Goal: Use online tool/utility: Utilize a website feature to perform a specific function

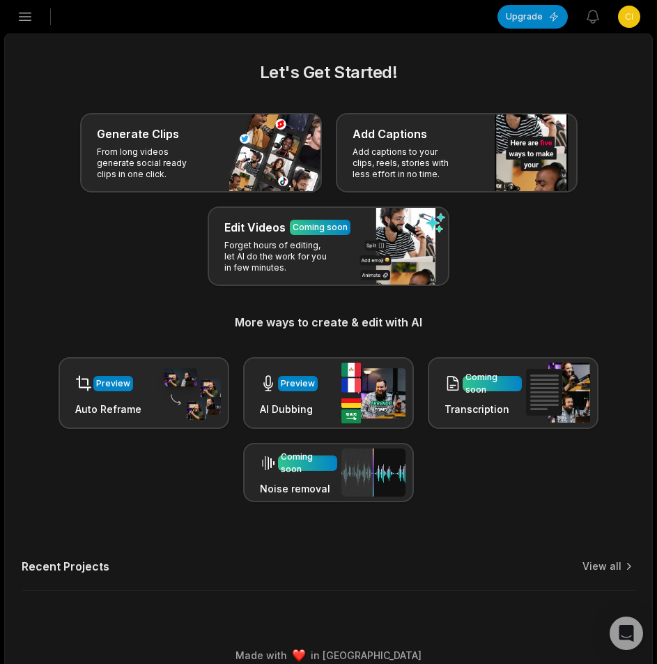
click at [21, 19] on icon "button" at bounding box center [25, 16] width 17 height 17
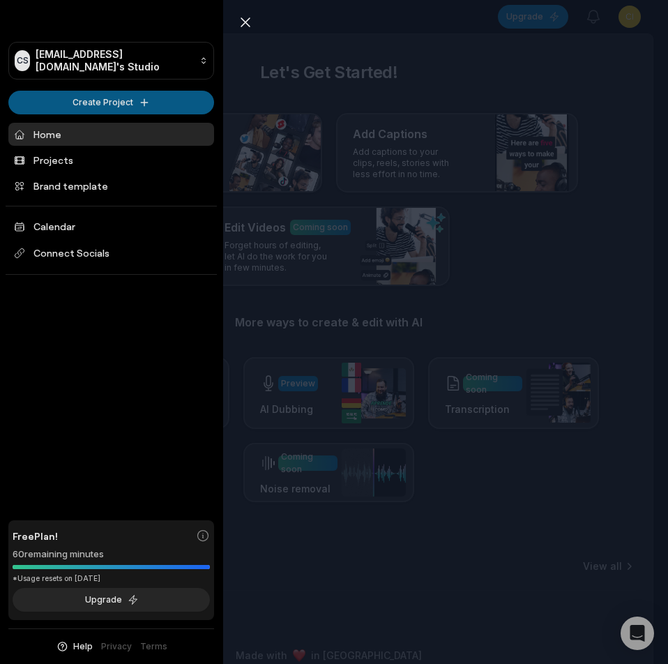
click at [91, 98] on html "CS Cimoyod932@bllibl.com's Studio Create Project Home Projects Brand template C…" at bounding box center [334, 332] width 668 height 664
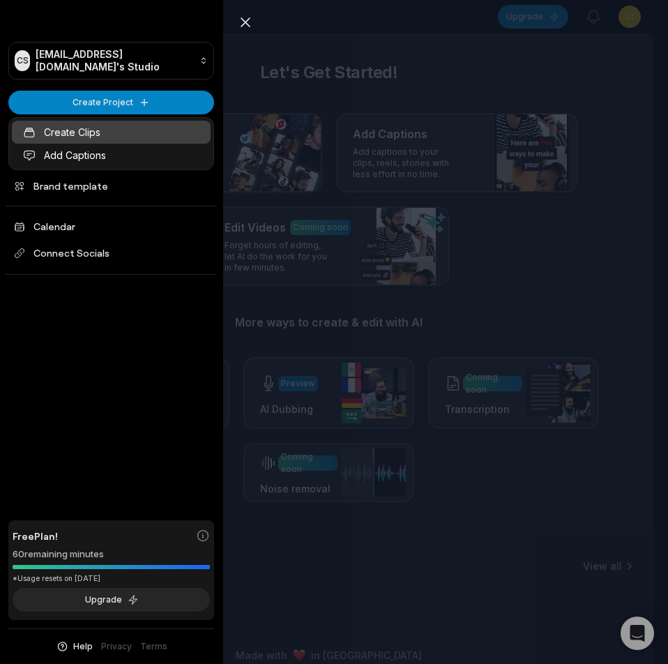
click at [116, 128] on link "Create Clips" at bounding box center [111, 132] width 199 height 23
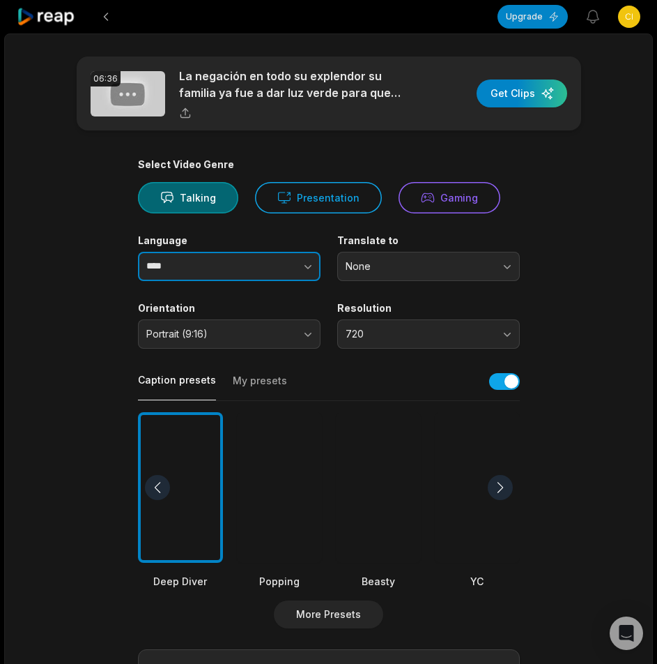
drag, startPoint x: 298, startPoint y: 266, endPoint x: 273, endPoint y: 276, distance: 26.9
click at [298, 266] on button "button" at bounding box center [280, 266] width 79 height 29
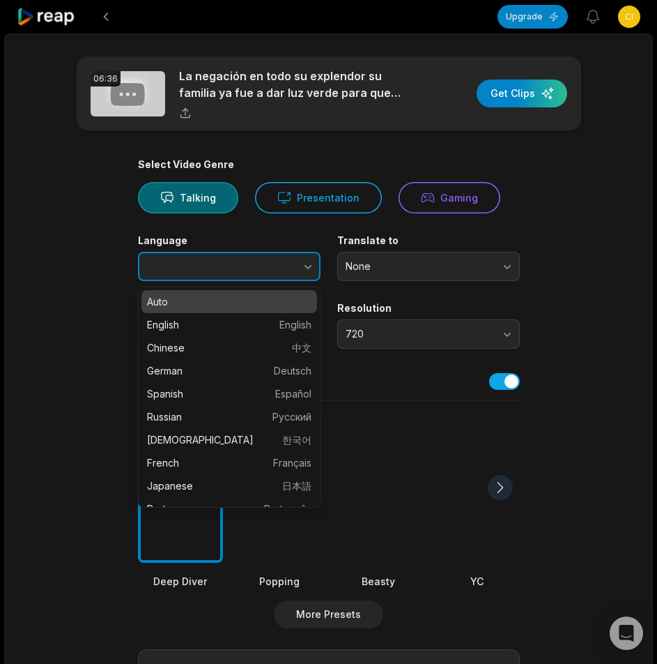
type input "*******"
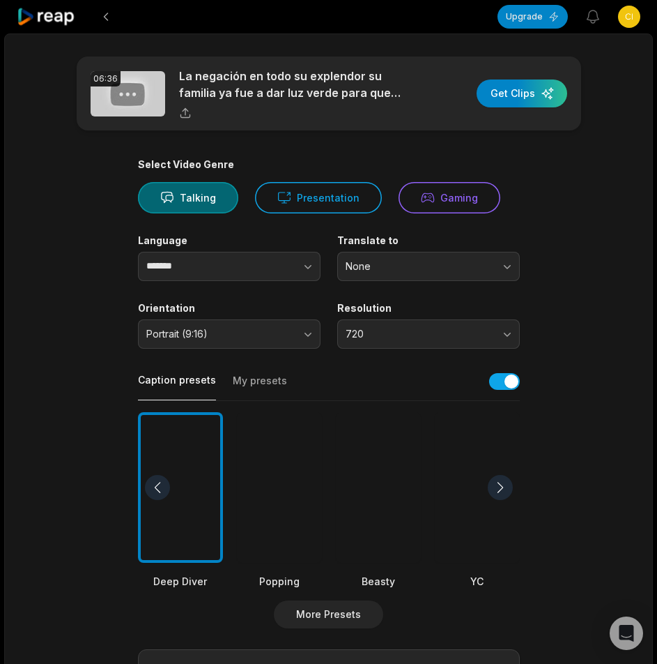
click at [277, 479] on div at bounding box center [279, 487] width 85 height 151
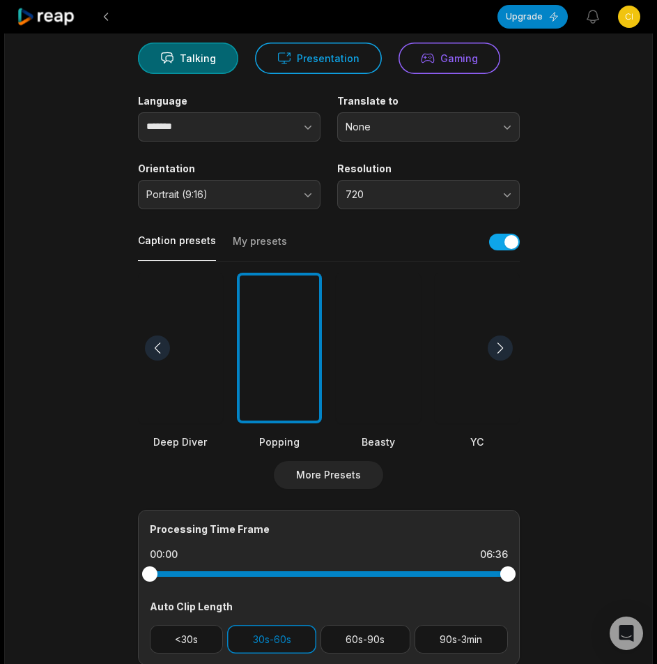
scroll to position [347, 0]
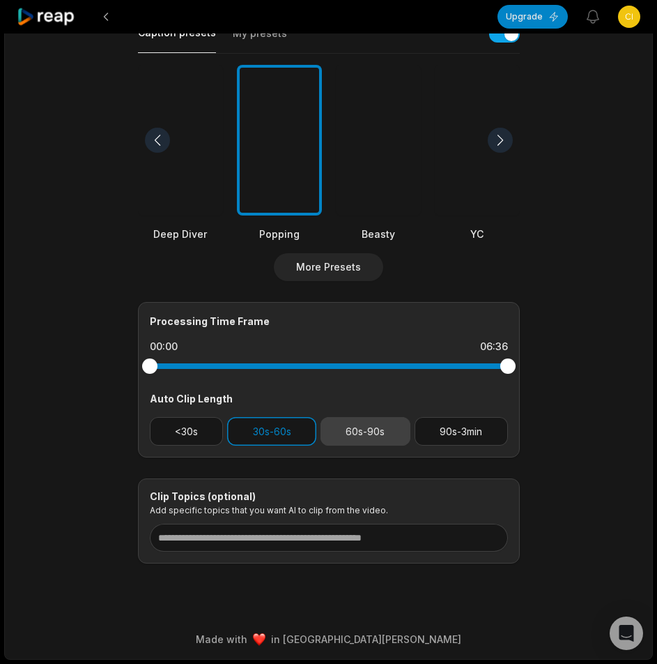
click at [397, 425] on button "60s-90s" at bounding box center [366, 431] width 90 height 29
click at [246, 432] on button "30s-60s" at bounding box center [271, 431] width 89 height 29
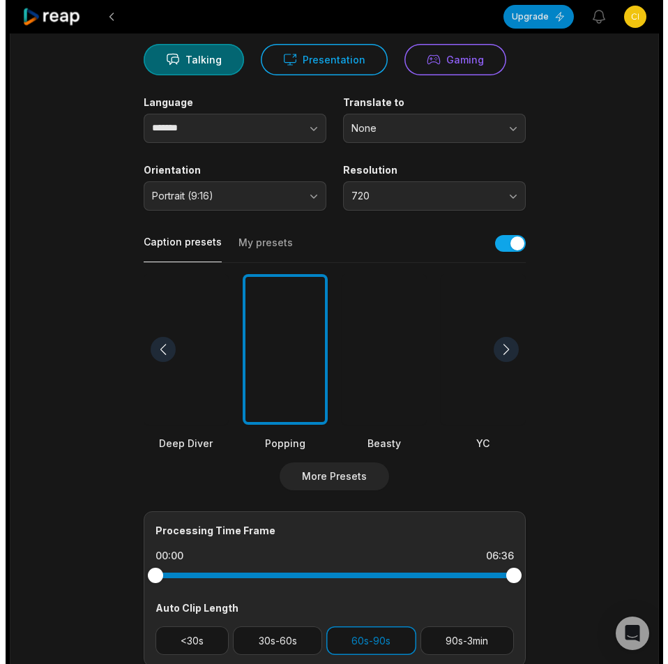
scroll to position [0, 0]
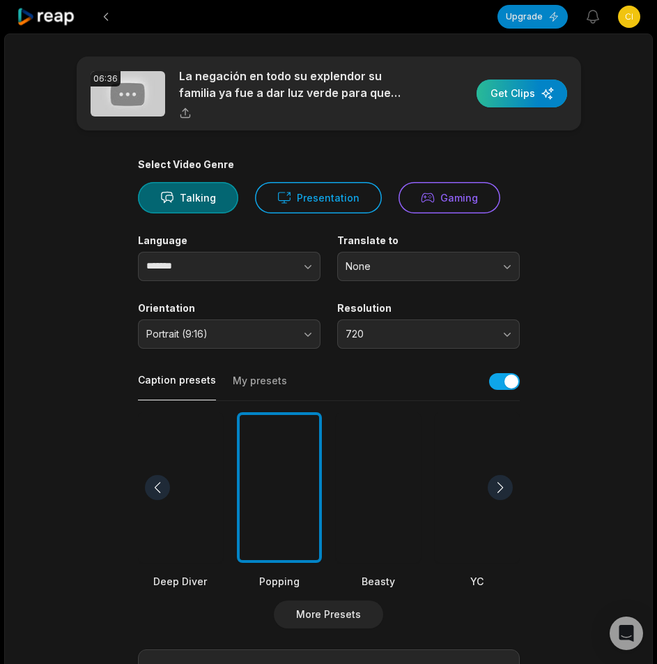
click at [519, 98] on div "button" at bounding box center [522, 93] width 91 height 28
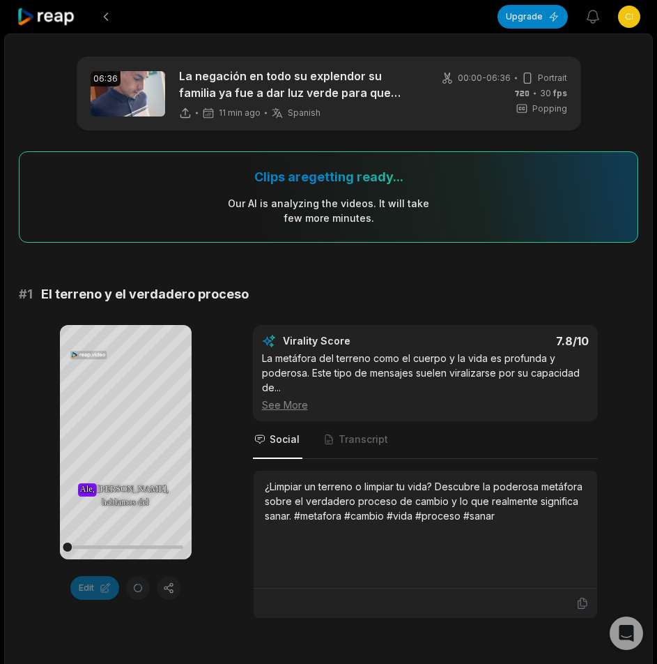
click at [35, 16] on icon at bounding box center [46, 17] width 59 height 19
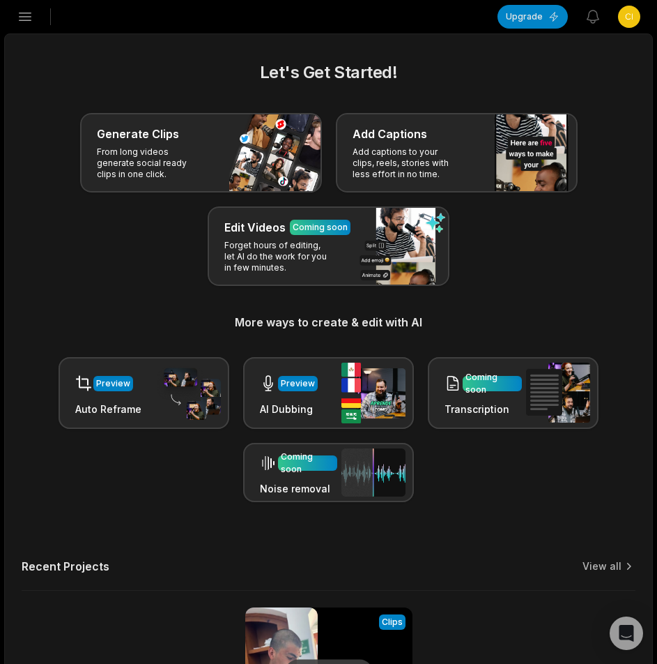
click at [34, 12] on button "Open sidebar" at bounding box center [25, 16] width 31 height 31
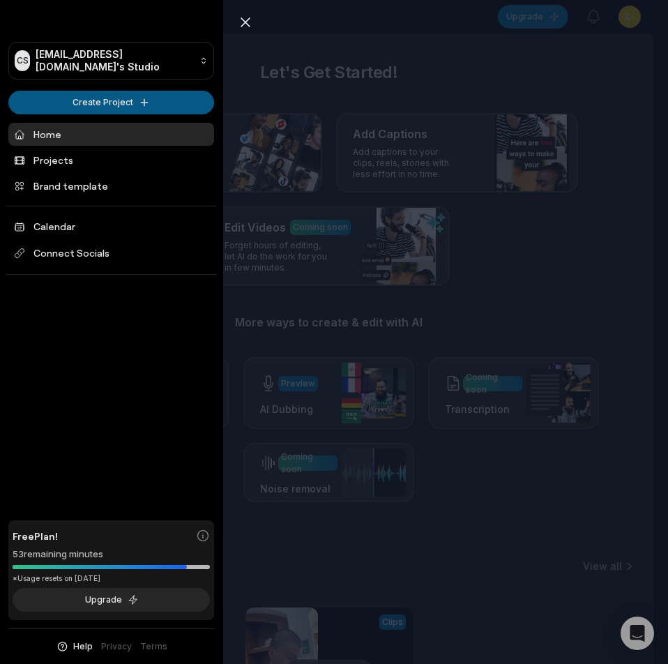
click at [102, 105] on html "CS Cimoyod932@bllibl.com's Studio Create Project Home Projects Brand template C…" at bounding box center [334, 332] width 668 height 664
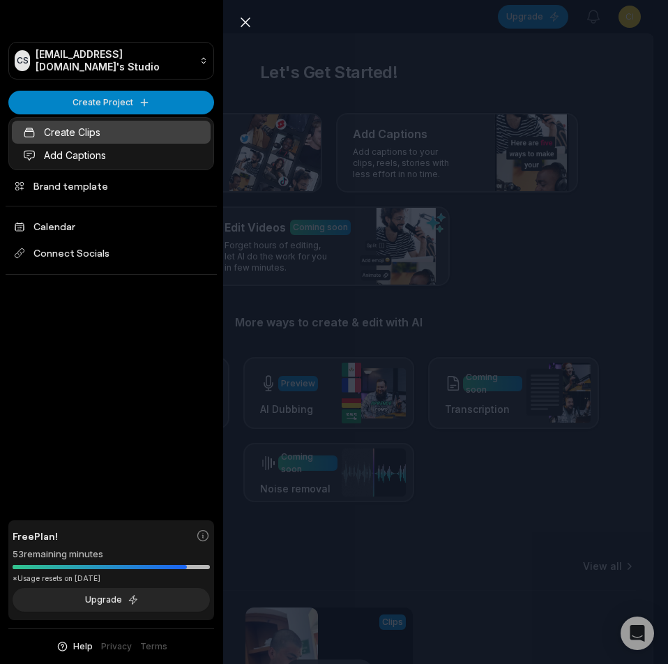
click at [100, 131] on link "Create Clips" at bounding box center [111, 132] width 199 height 23
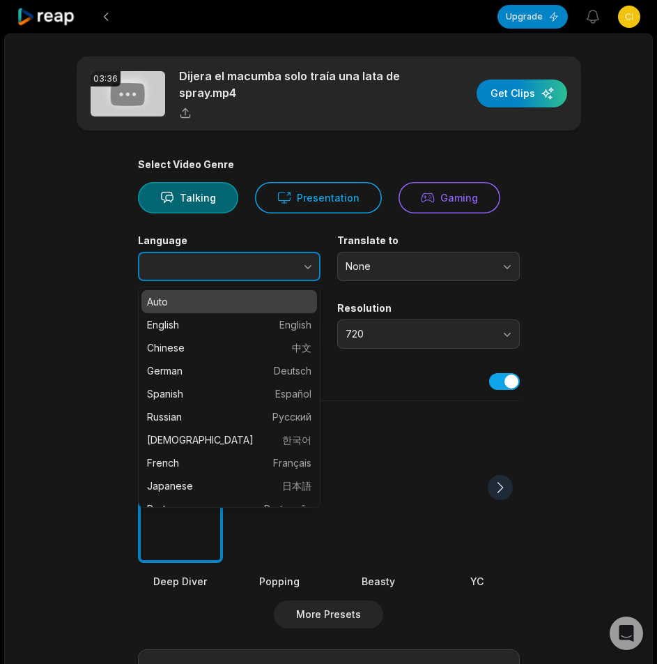
click at [277, 261] on button "button" at bounding box center [280, 266] width 79 height 29
type input "*******"
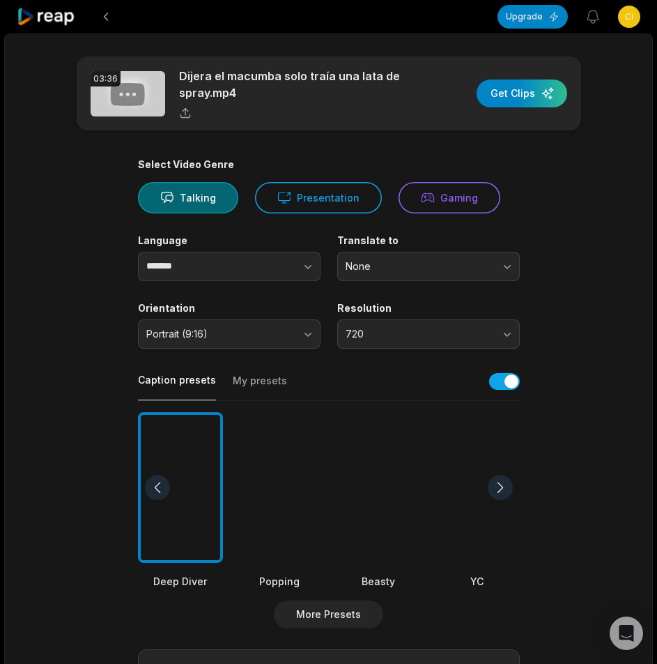
click at [296, 455] on div at bounding box center [279, 487] width 85 height 151
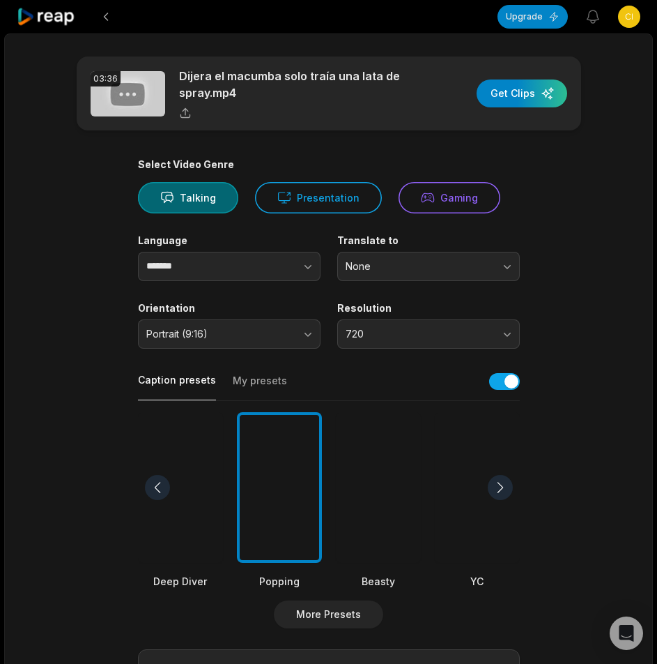
scroll to position [279, 0]
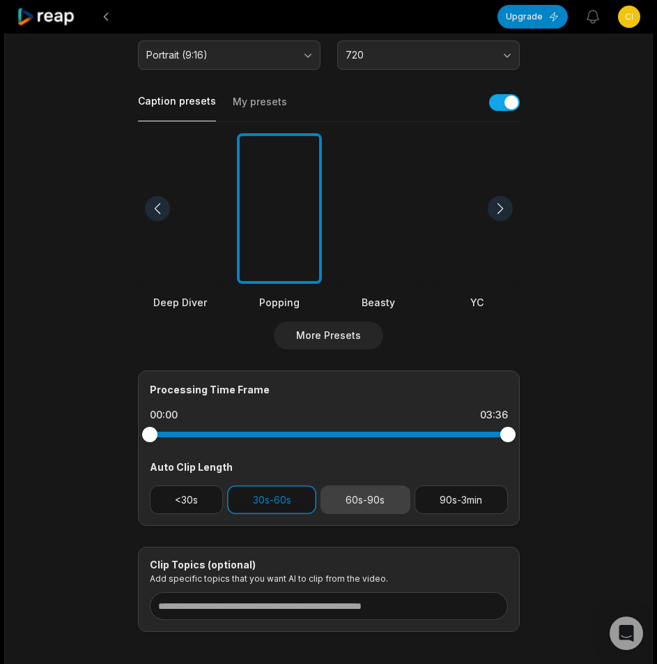
click at [358, 508] on button "60s-90s" at bounding box center [366, 499] width 90 height 29
click at [290, 508] on button "30s-60s" at bounding box center [271, 499] width 89 height 29
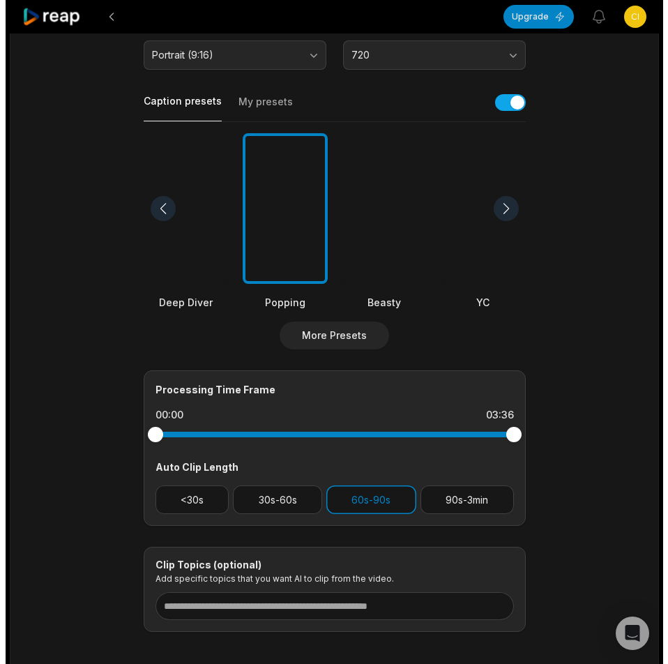
scroll to position [0, 0]
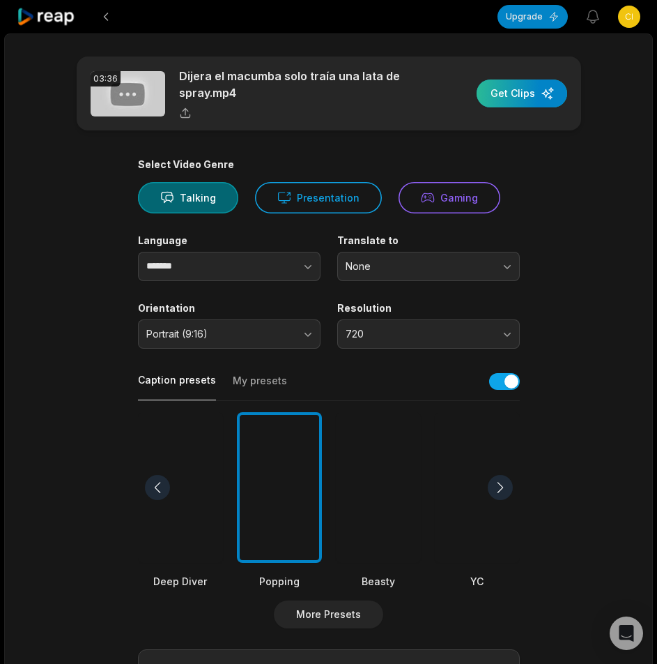
click at [530, 95] on div "button" at bounding box center [522, 93] width 91 height 28
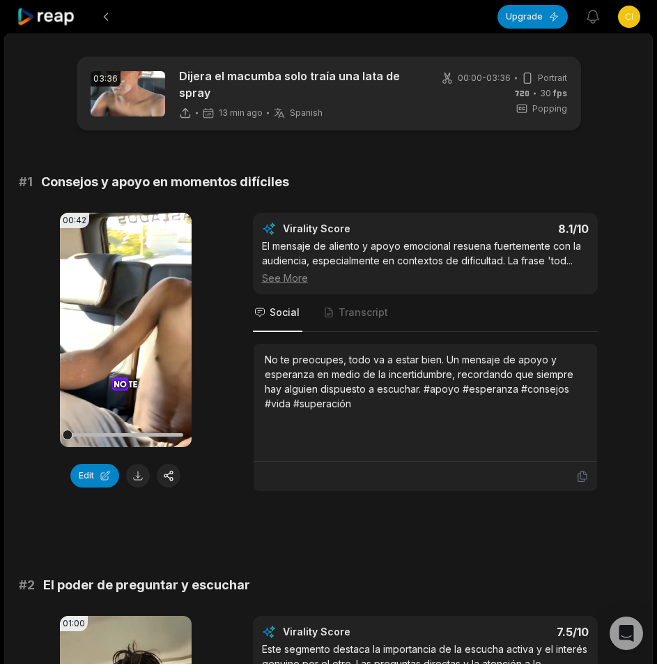
click at [43, 19] on icon at bounding box center [46, 17] width 59 height 19
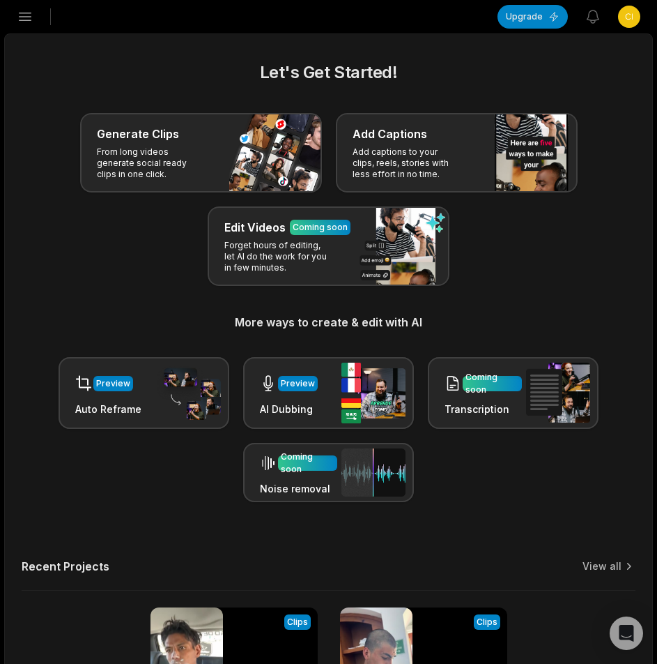
click at [24, 22] on icon "button" at bounding box center [25, 16] width 17 height 17
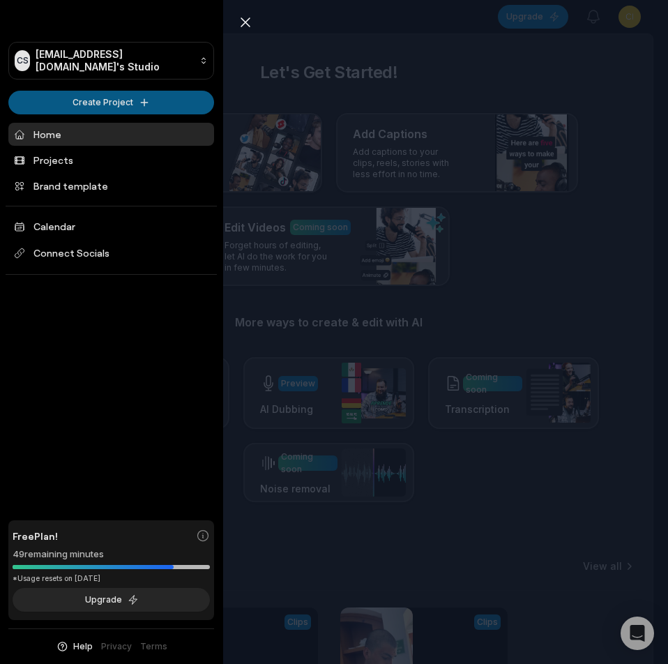
click at [47, 104] on html "CS Cimoyod932@bllibl.com's Studio Create Project Home Projects Brand template C…" at bounding box center [334, 332] width 668 height 664
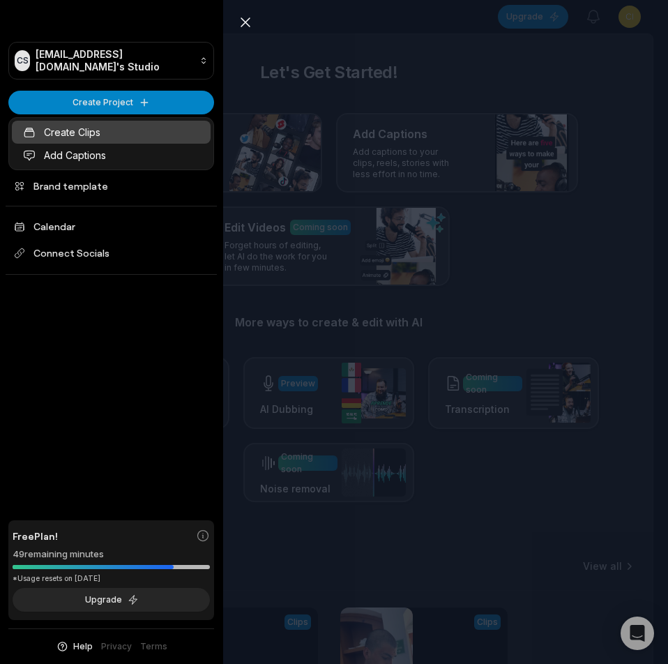
click at [56, 134] on link "Create Clips" at bounding box center [111, 132] width 199 height 23
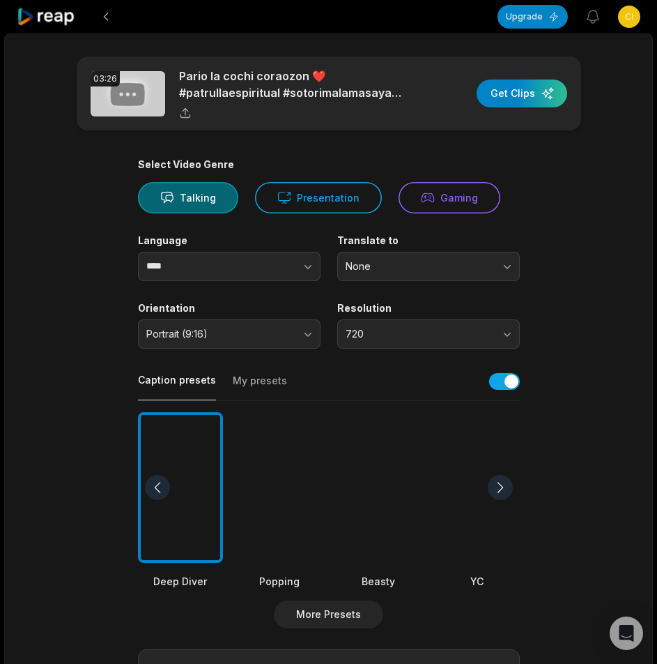
click at [261, 485] on div at bounding box center [279, 487] width 85 height 151
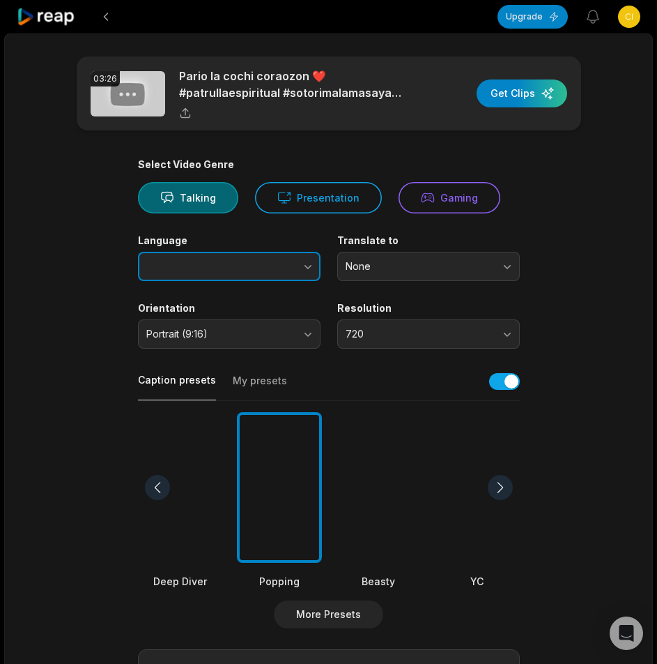
click at [245, 269] on button "button" at bounding box center [280, 266] width 79 height 29
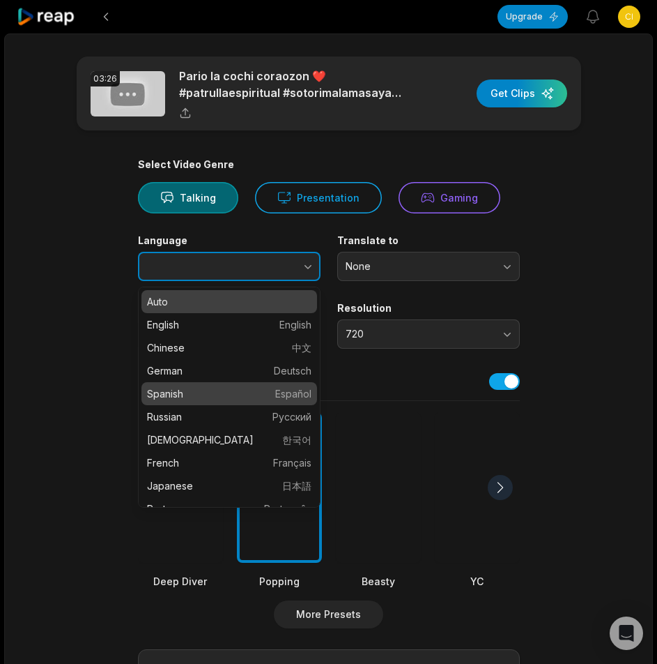
type input "*******"
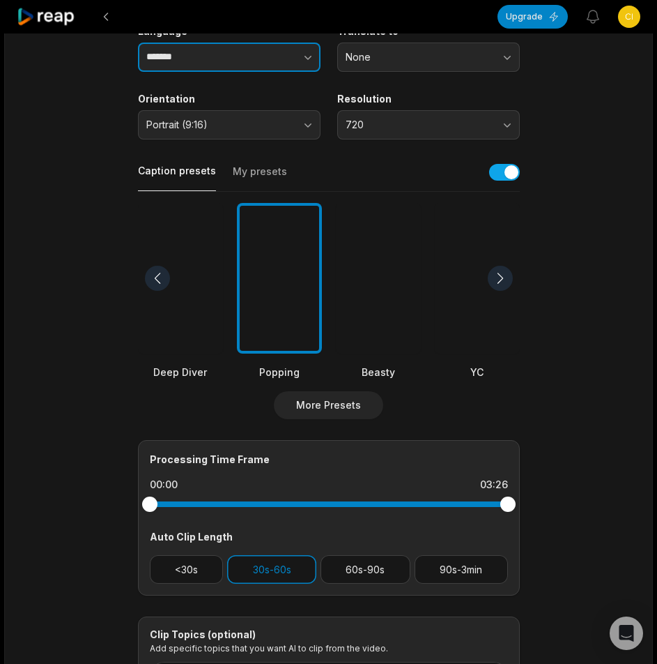
scroll to position [347, 0]
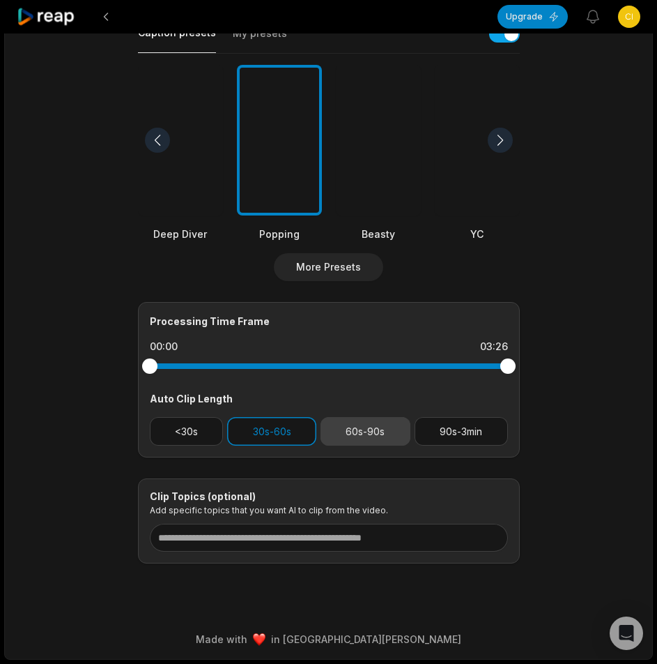
click at [360, 427] on button "60s-90s" at bounding box center [366, 431] width 90 height 29
click at [273, 426] on button "30s-60s" at bounding box center [271, 431] width 89 height 29
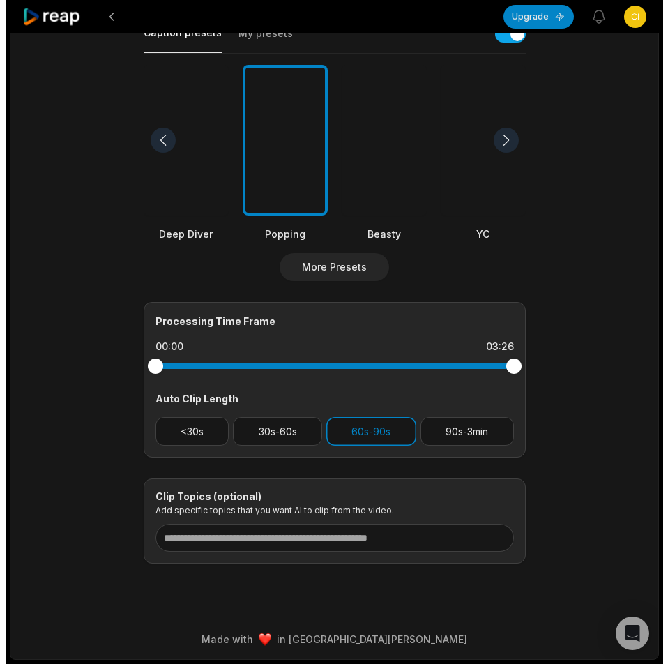
scroll to position [0, 0]
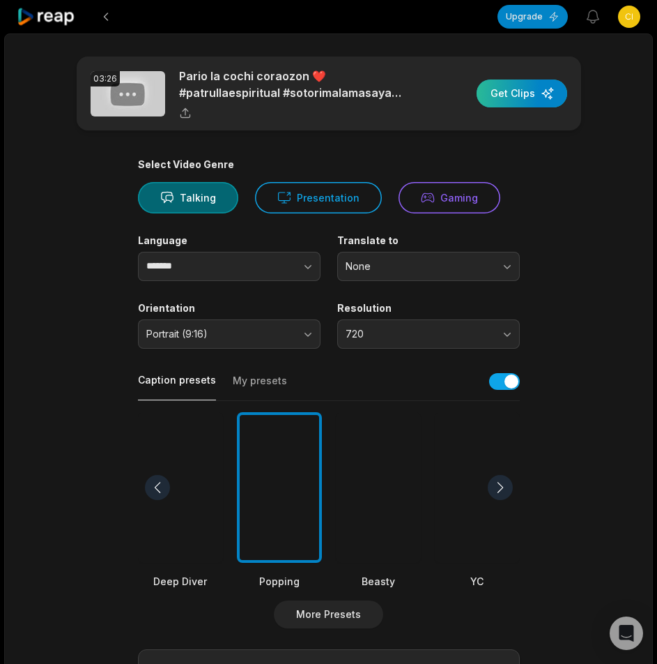
click at [526, 92] on div "button" at bounding box center [522, 93] width 91 height 28
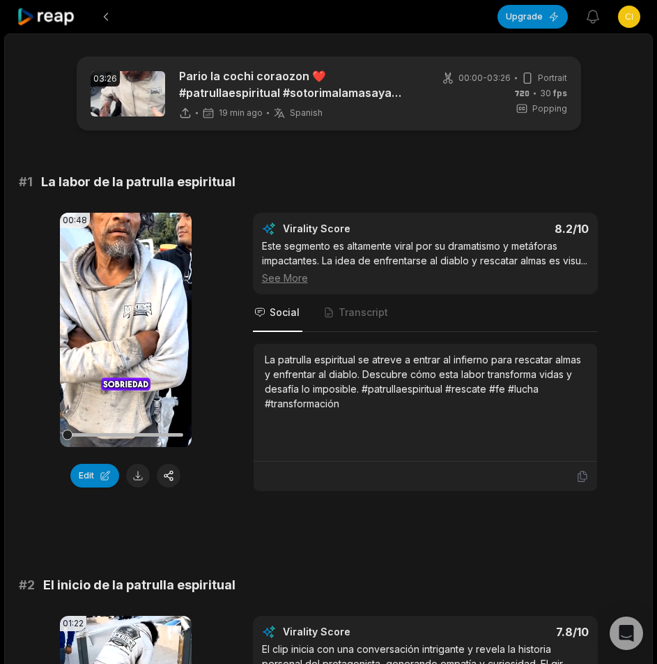
click at [63, 17] on icon at bounding box center [46, 17] width 59 height 19
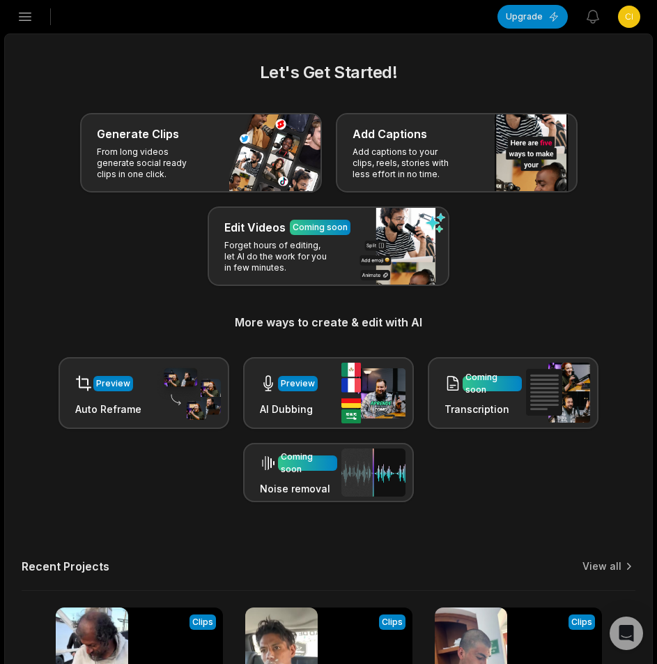
click at [15, 17] on button "Open sidebar" at bounding box center [25, 16] width 31 height 31
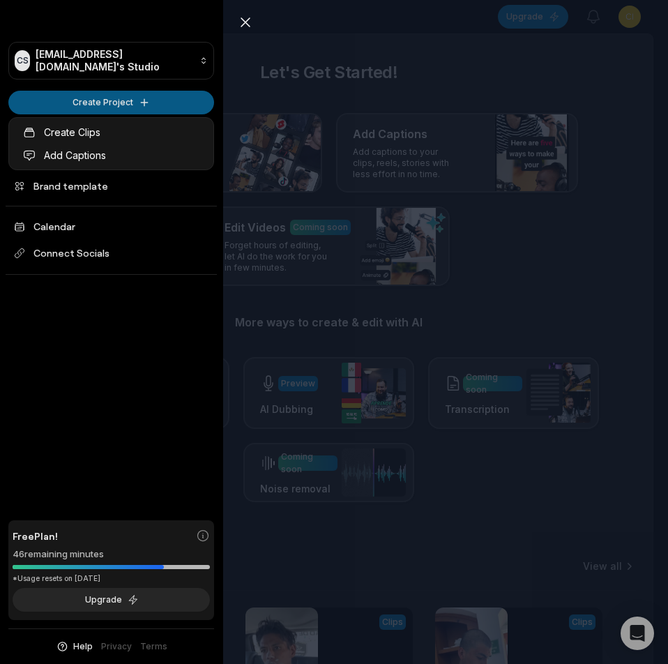
click at [54, 108] on html "CS [EMAIL_ADDRESS][DOMAIN_NAME]'s Studio Create Project Home Projects Brand tem…" at bounding box center [334, 332] width 668 height 664
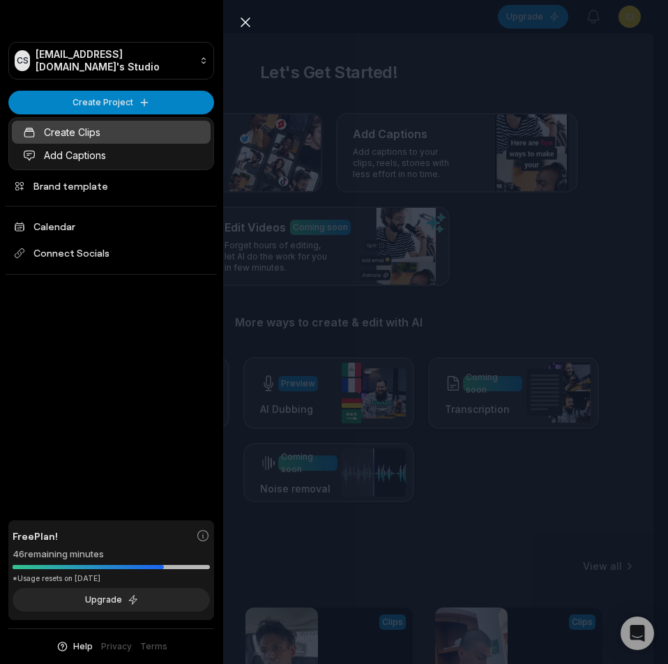
click at [64, 133] on link "Create Clips" at bounding box center [111, 132] width 199 height 23
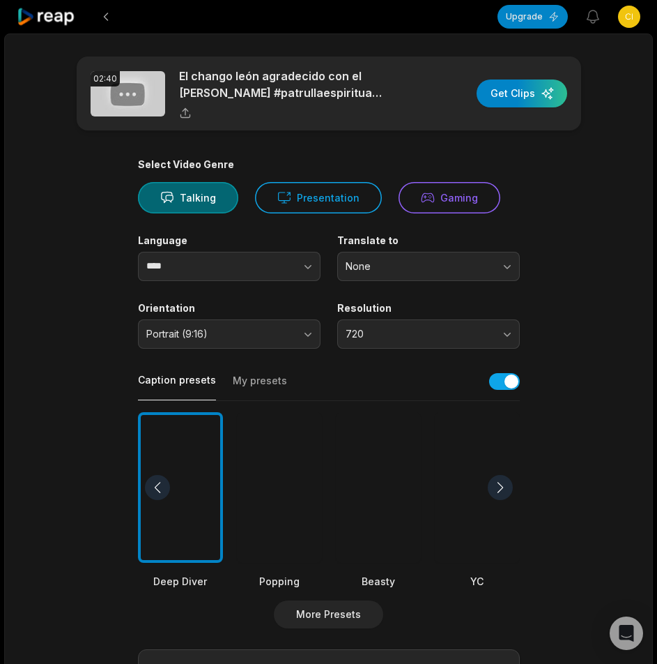
click at [282, 504] on div at bounding box center [279, 487] width 85 height 151
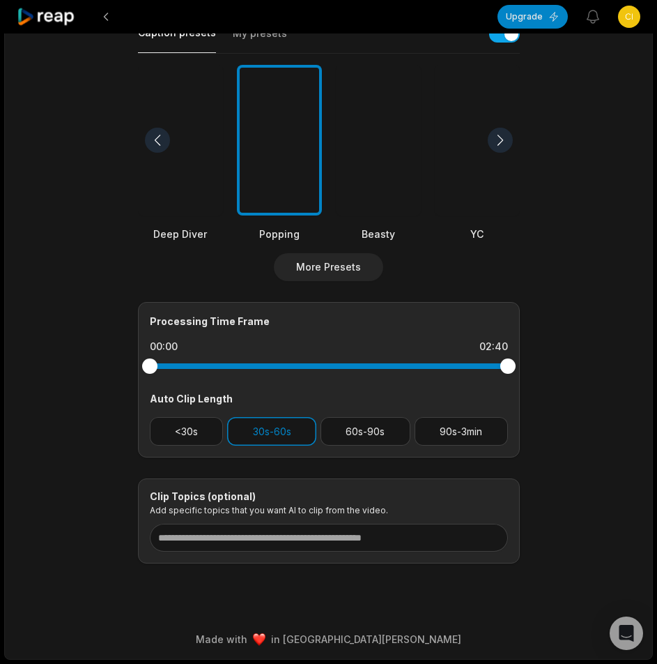
scroll to position [68, 0]
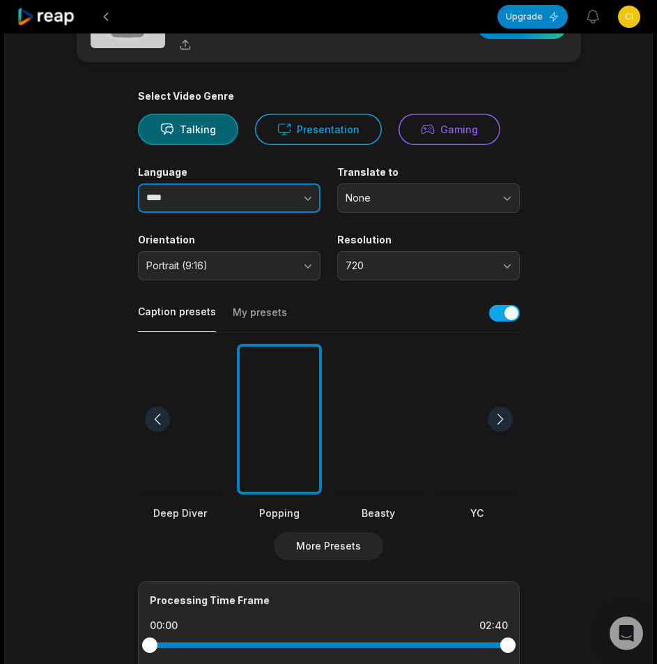
click at [259, 206] on button "button" at bounding box center [280, 197] width 79 height 29
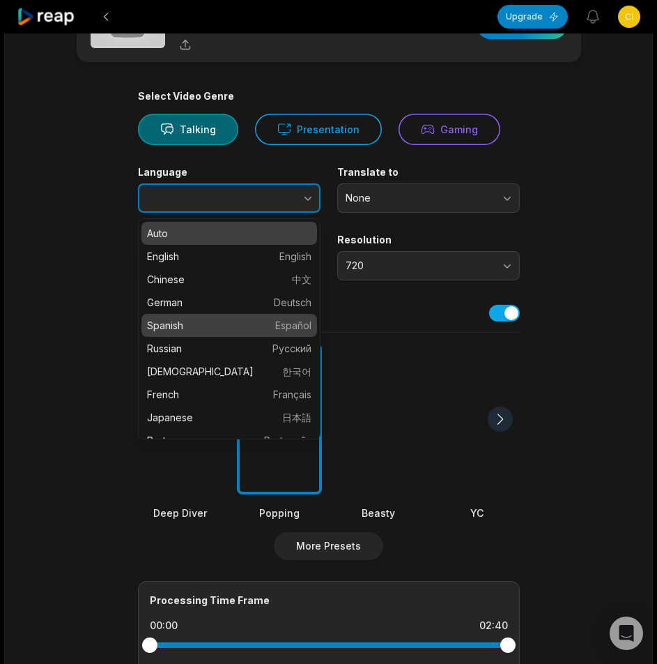
type input "*******"
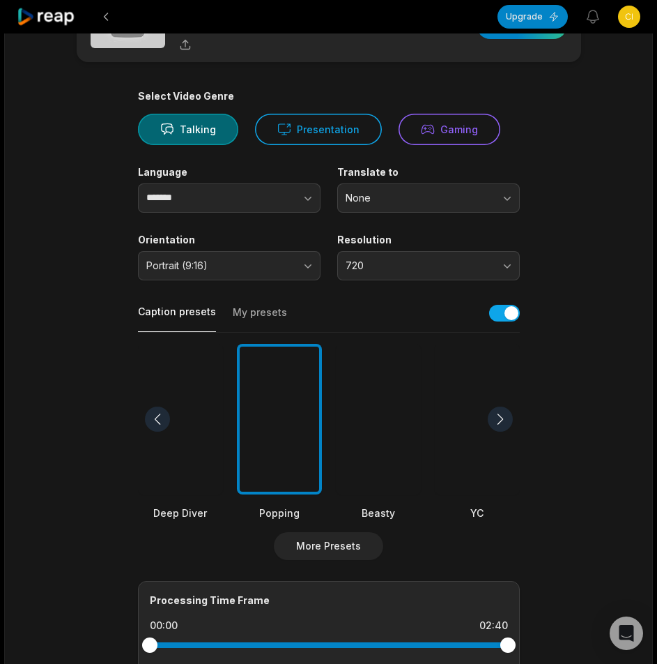
scroll to position [0, 0]
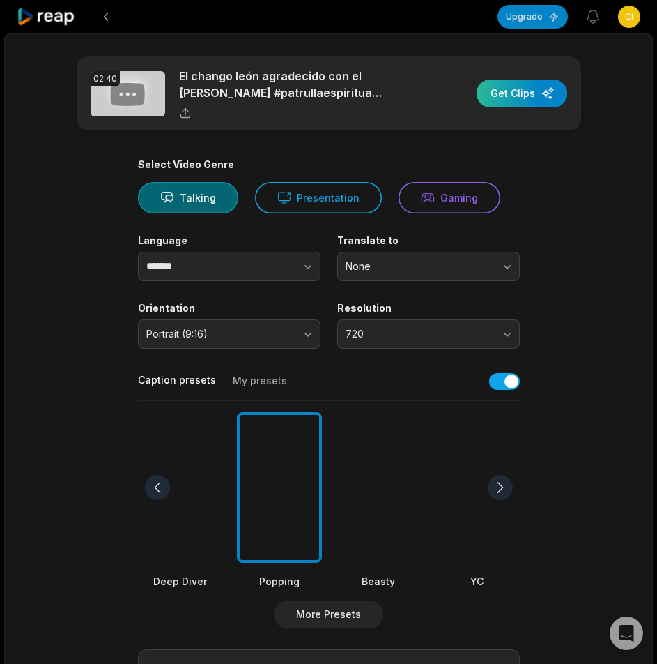
click at [517, 96] on div "button" at bounding box center [522, 93] width 91 height 28
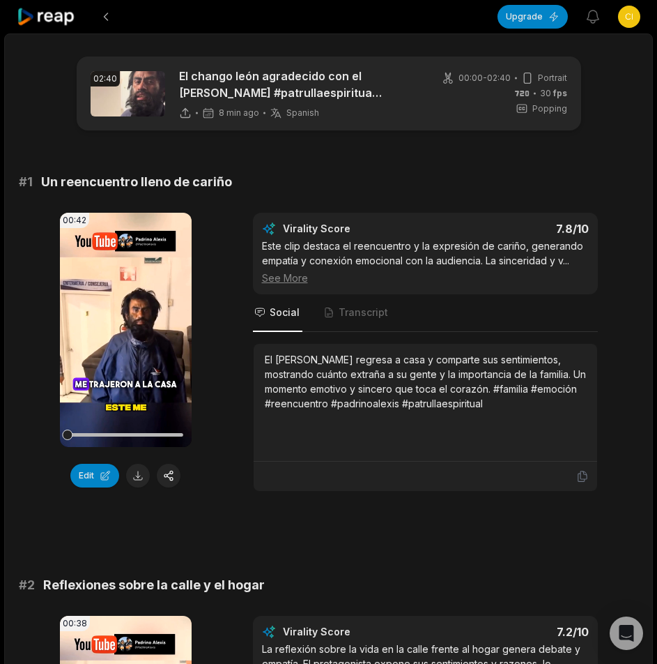
click at [48, 20] on icon at bounding box center [46, 17] width 59 height 19
